Goal: Information Seeking & Learning: Learn about a topic

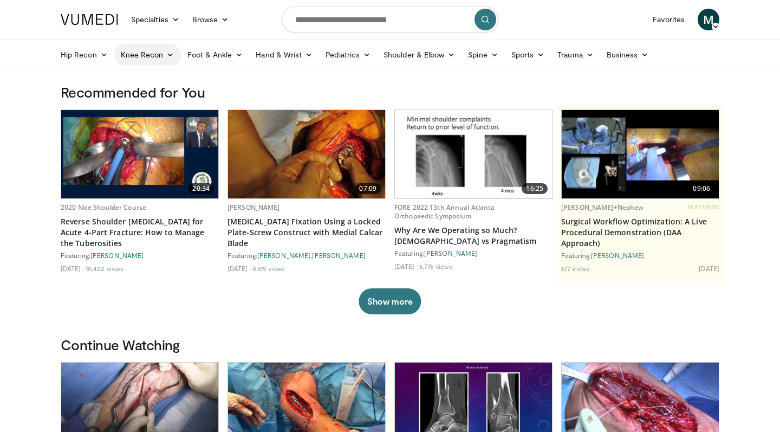
click at [171, 55] on icon at bounding box center [170, 55] width 8 height 8
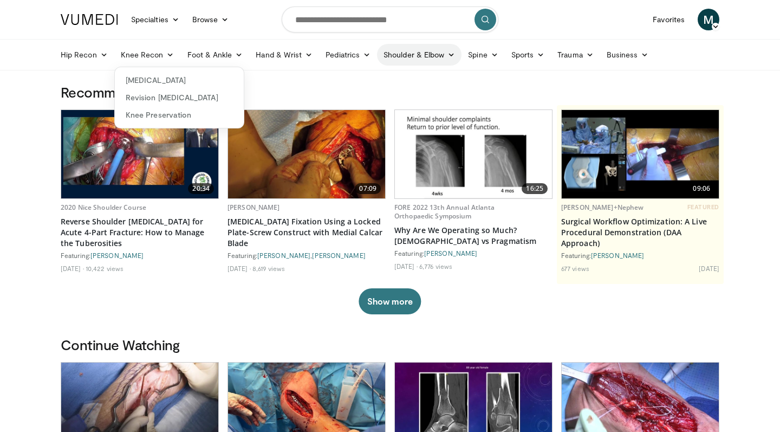
click at [449, 55] on icon at bounding box center [452, 55] width 8 height 8
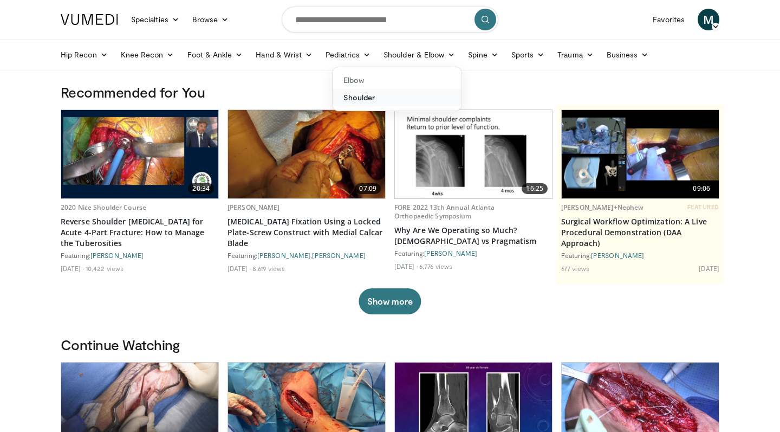
click at [375, 94] on link "Shoulder" at bounding box center [397, 97] width 129 height 17
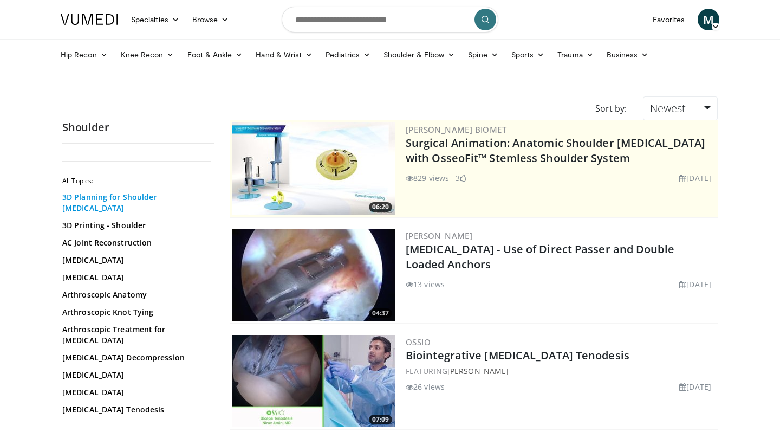
click at [139, 199] on link "3D Planning for Shoulder [MEDICAL_DATA]" at bounding box center [135, 203] width 146 height 22
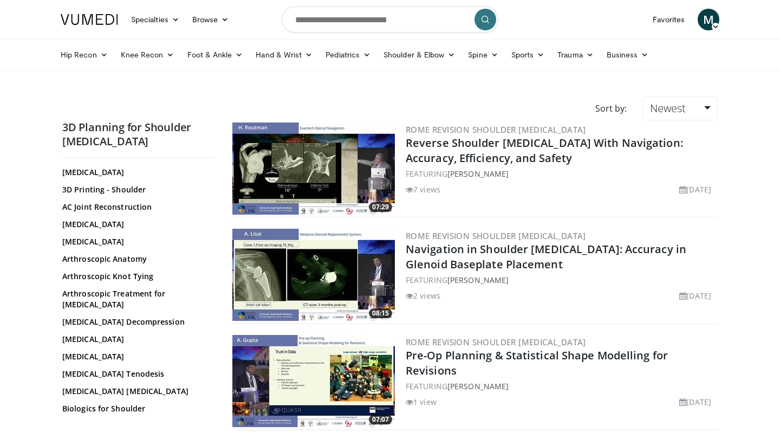
scroll to position [53, 0]
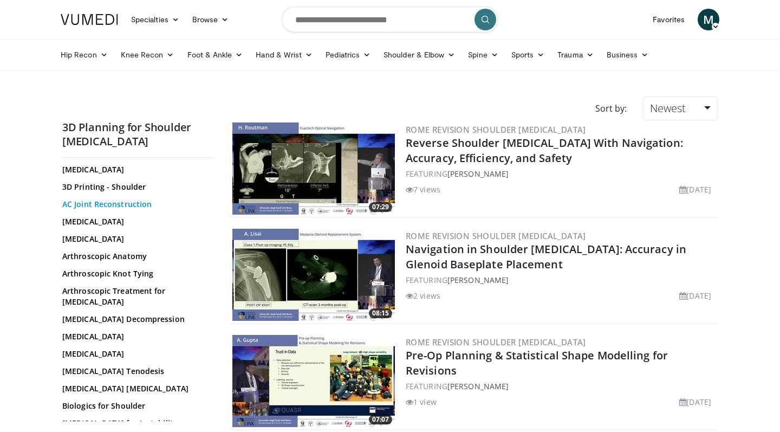
click at [127, 199] on link "AC Joint Reconstruction" at bounding box center [135, 204] width 146 height 11
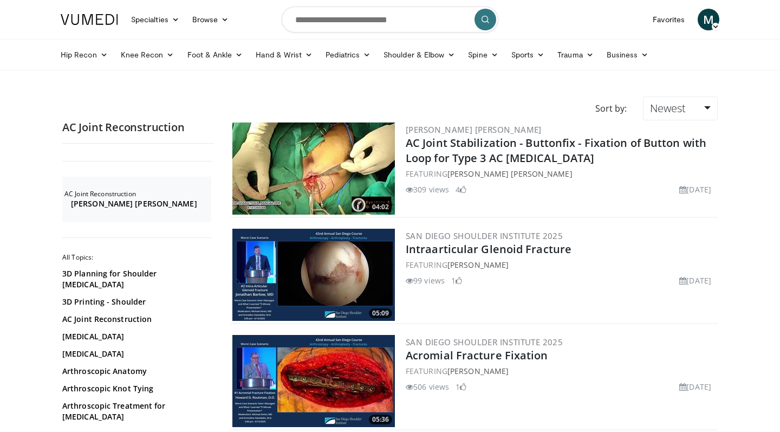
click at [362, 182] on img at bounding box center [314, 168] width 163 height 92
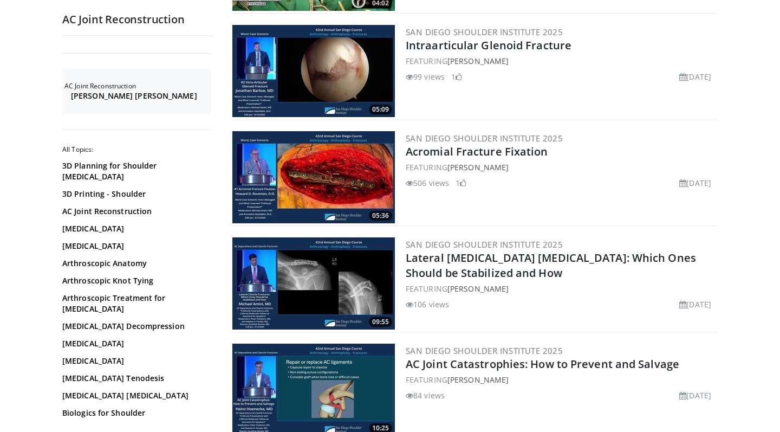
scroll to position [203, 0]
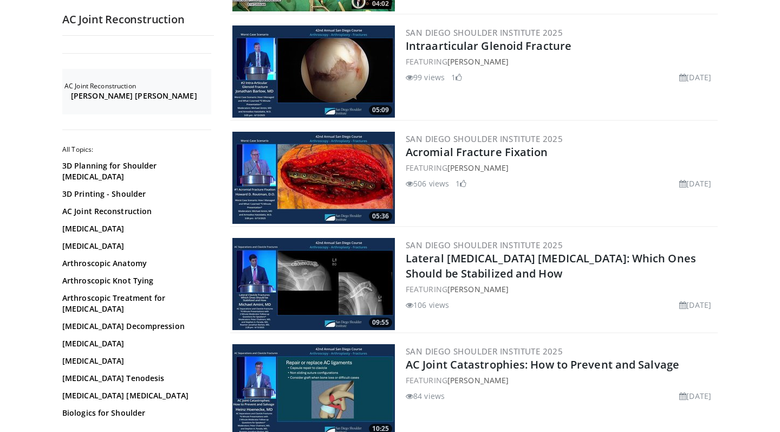
click at [352, 169] on img at bounding box center [314, 178] width 163 height 92
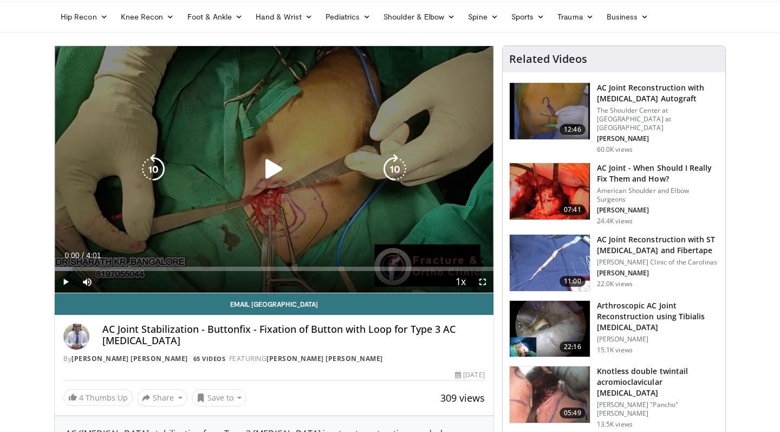
click at [273, 170] on icon "Video Player" at bounding box center [274, 169] width 30 height 30
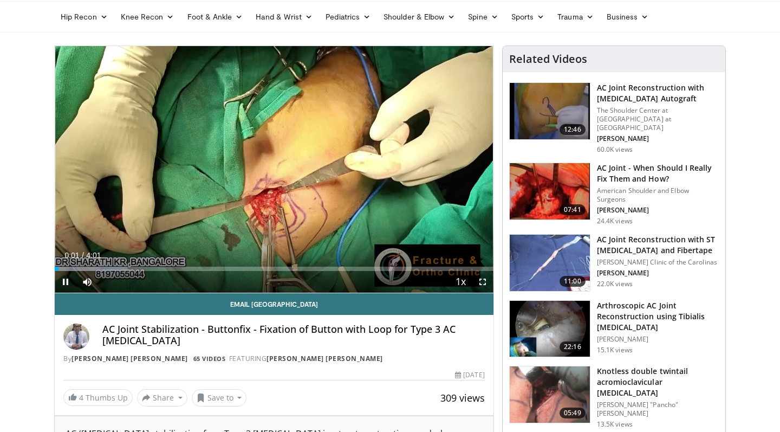
click at [486, 280] on span "Video Player" at bounding box center [483, 282] width 22 height 22
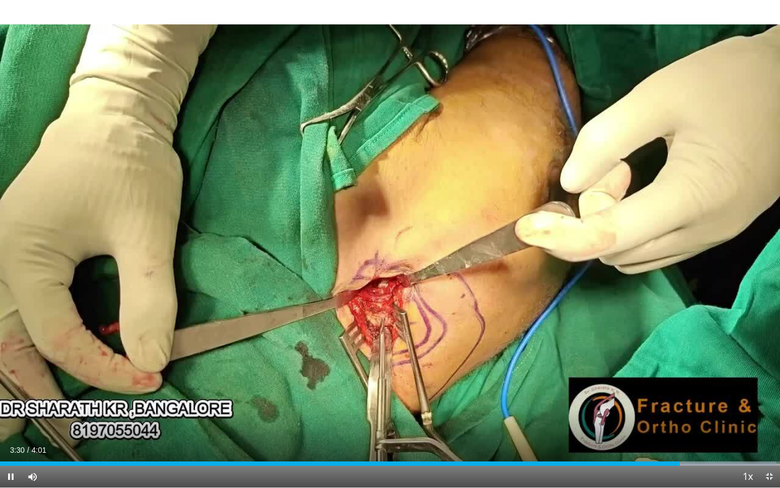
click at [768, 431] on span "Video Player" at bounding box center [770, 477] width 22 height 22
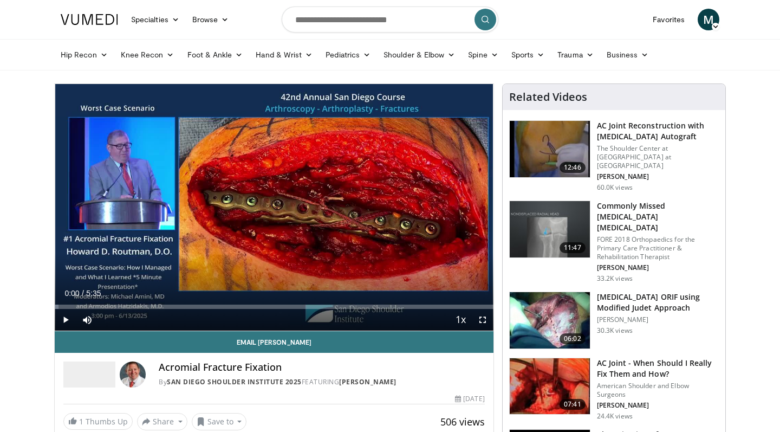
click at [483, 318] on span "Video Player" at bounding box center [483, 320] width 22 height 22
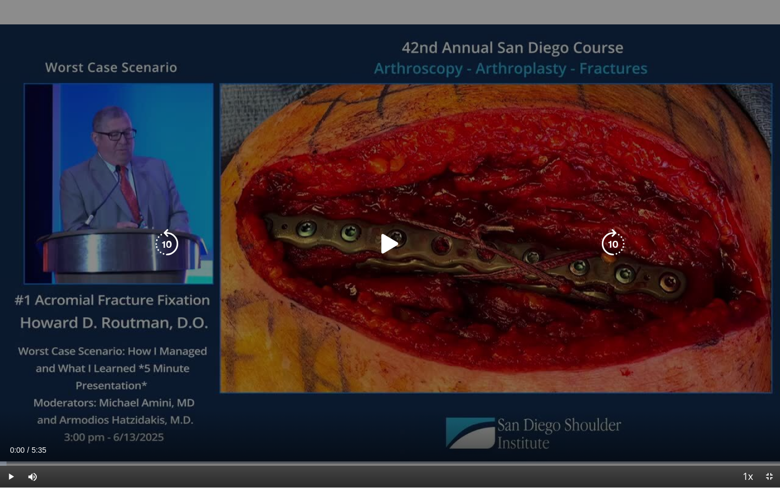
click at [388, 242] on icon "Video Player" at bounding box center [390, 244] width 30 height 30
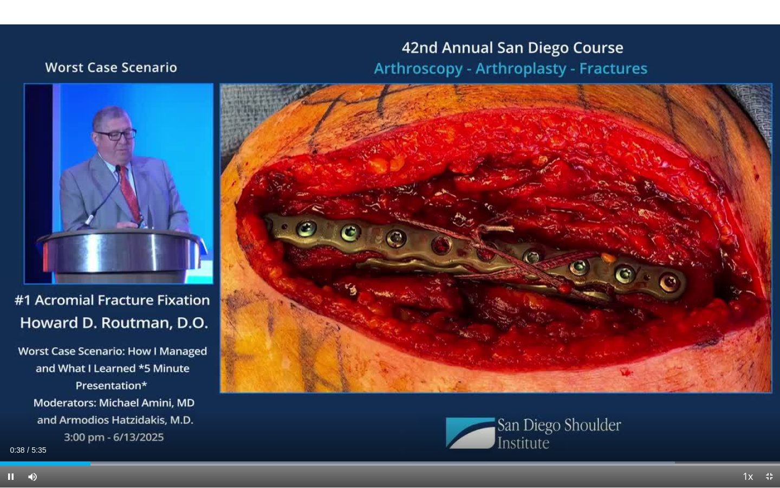
click at [767, 431] on span "Video Player" at bounding box center [770, 477] width 22 height 22
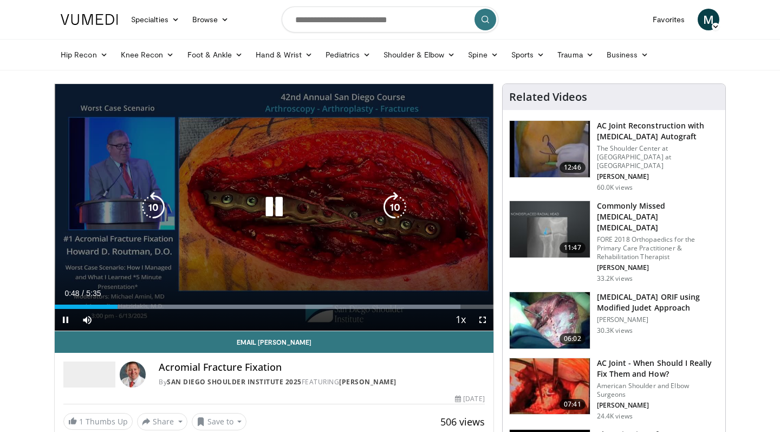
click at [272, 202] on icon "Video Player" at bounding box center [274, 207] width 30 height 30
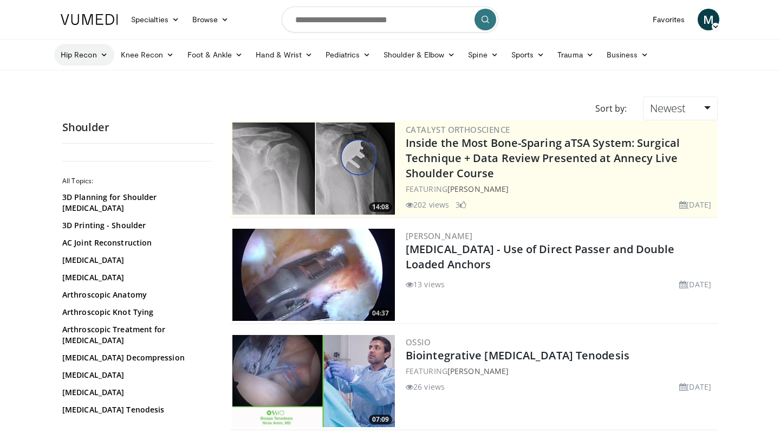
click at [86, 49] on link "Hip Recon" at bounding box center [84, 55] width 60 height 22
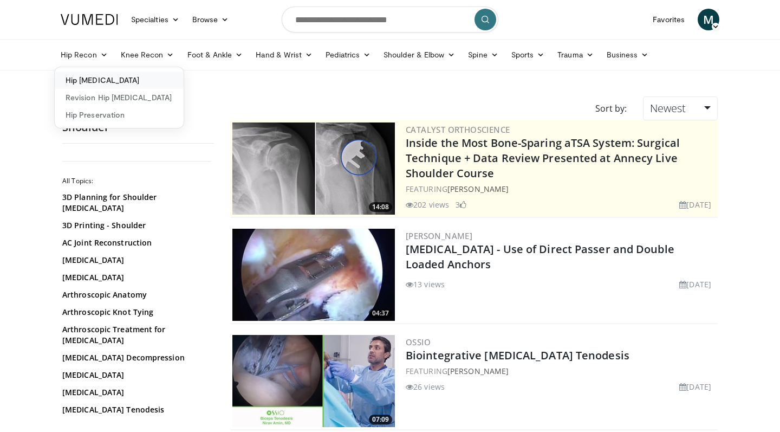
click at [92, 78] on link "Hip [MEDICAL_DATA]" at bounding box center [119, 80] width 129 height 17
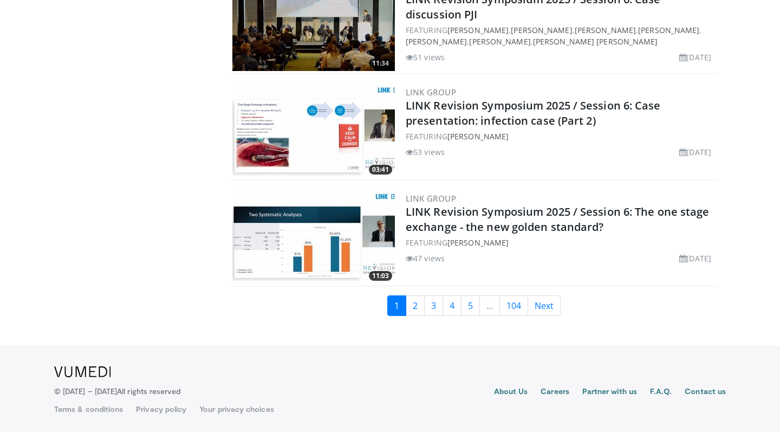
scroll to position [2587, 0]
click at [416, 308] on link "2" at bounding box center [415, 305] width 19 height 21
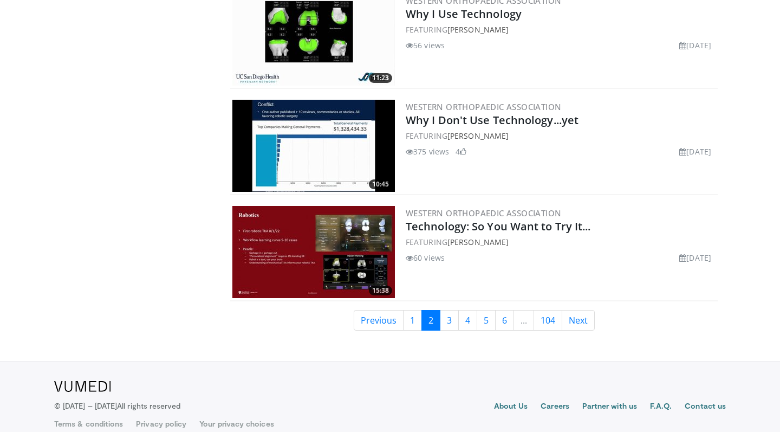
scroll to position [2609, 0]
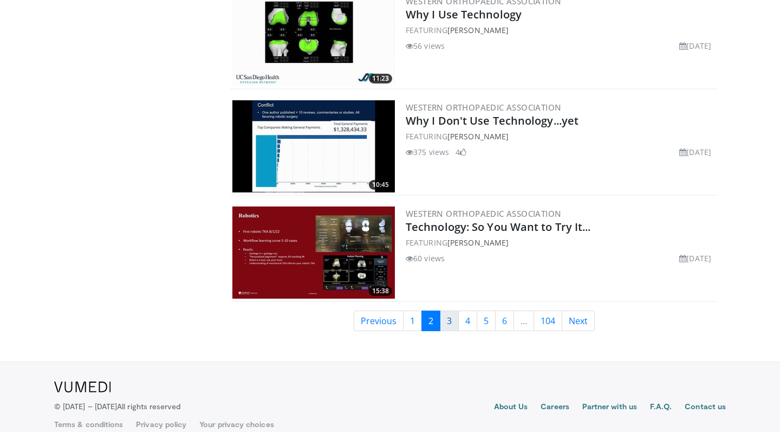
click at [445, 311] on link "3" at bounding box center [449, 321] width 19 height 21
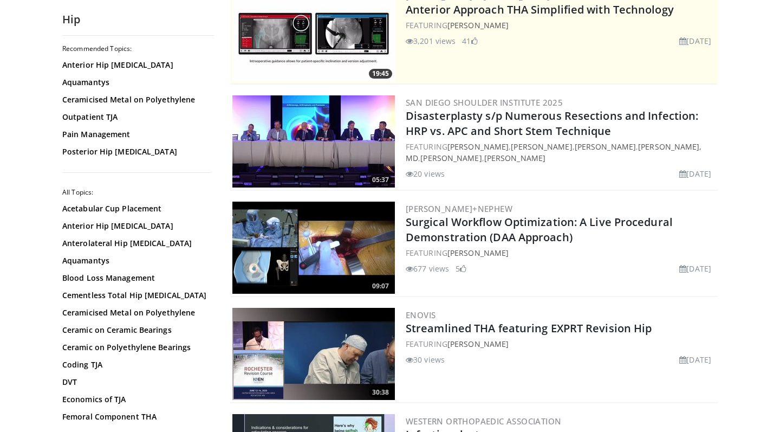
scroll to position [155, 0]
